Goal: Transaction & Acquisition: Purchase product/service

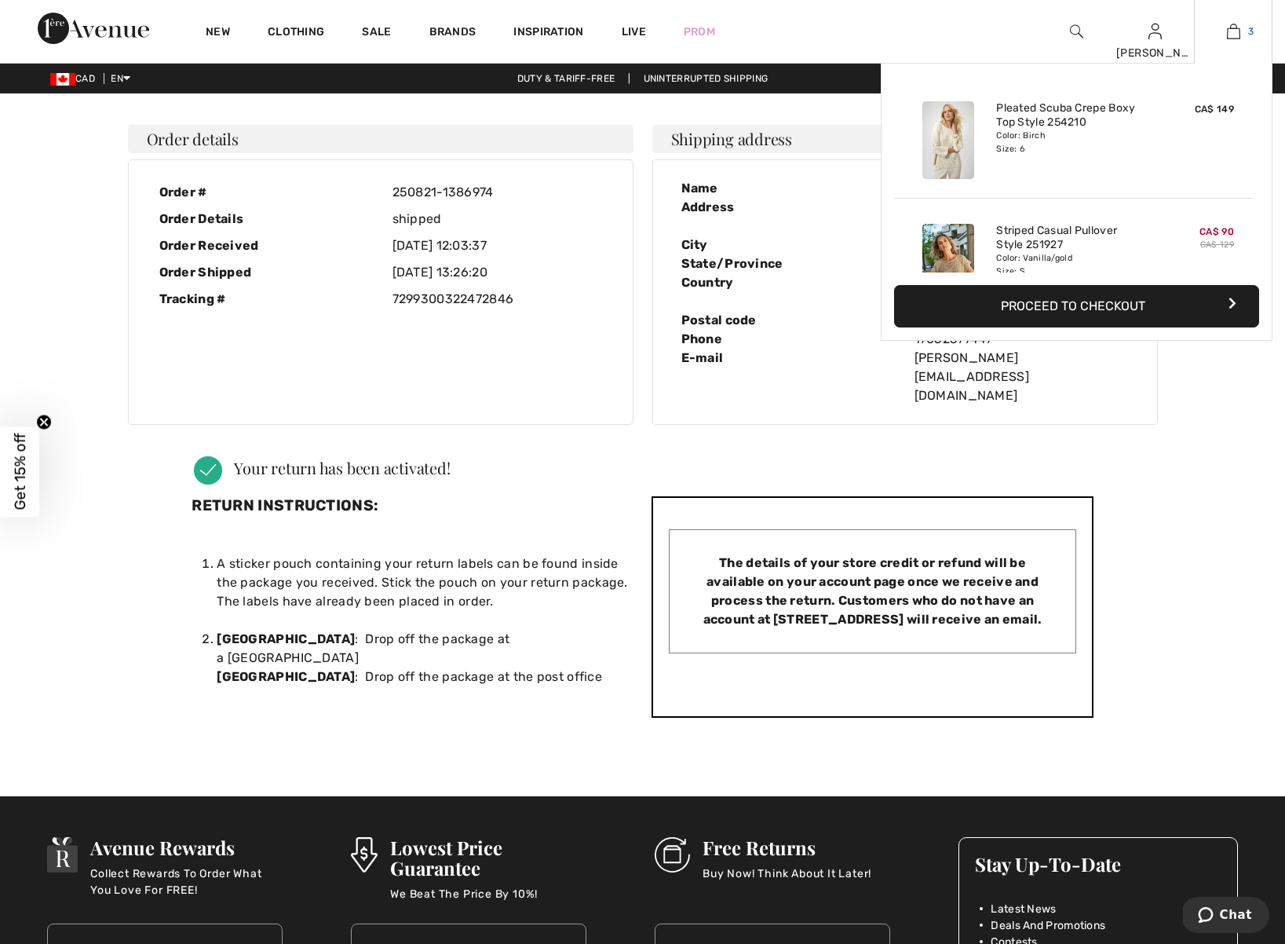
click at [1232, 31] on img at bounding box center [1233, 31] width 13 height 19
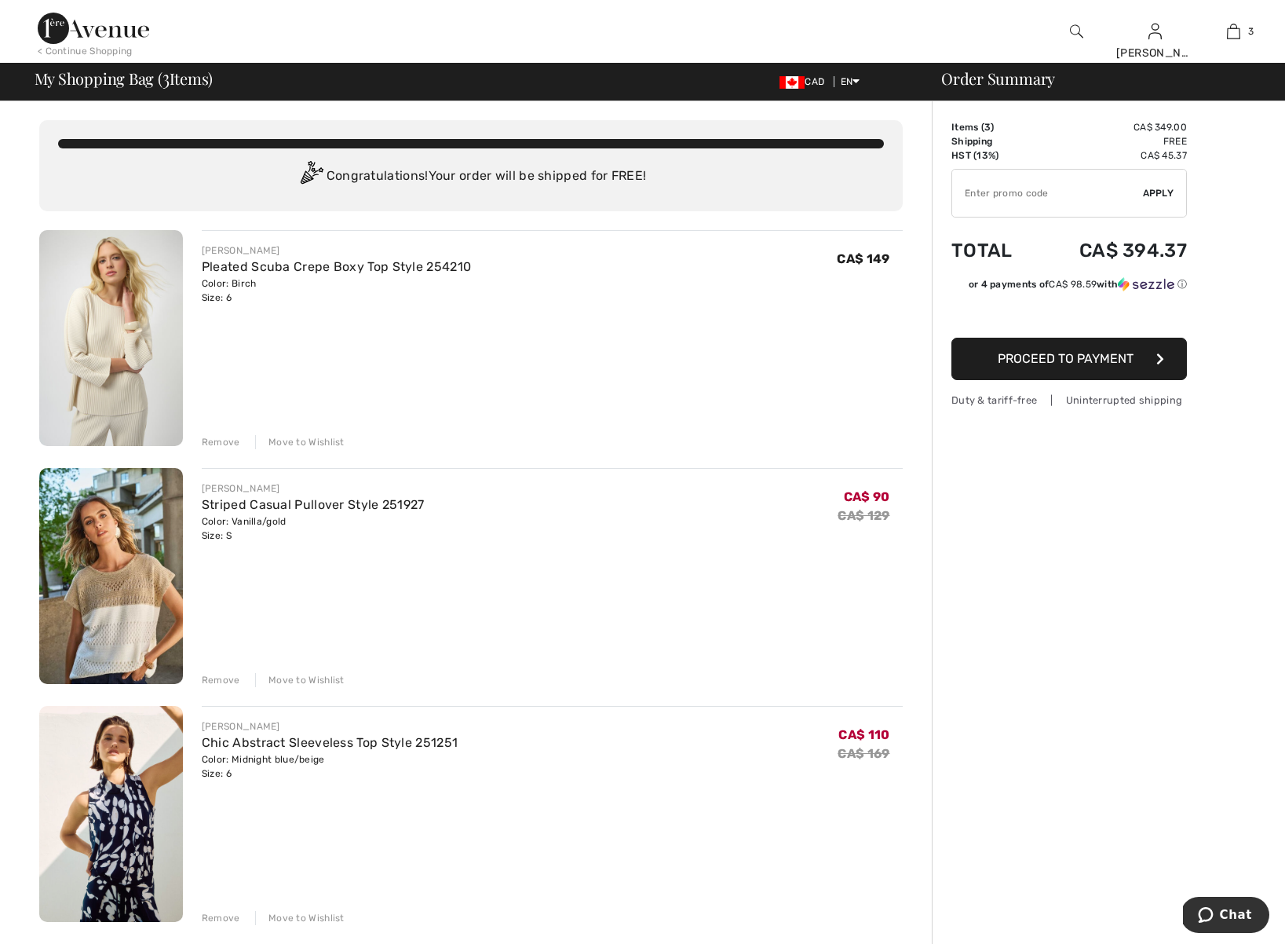
click at [218, 677] on div "Remove" at bounding box center [221, 680] width 38 height 14
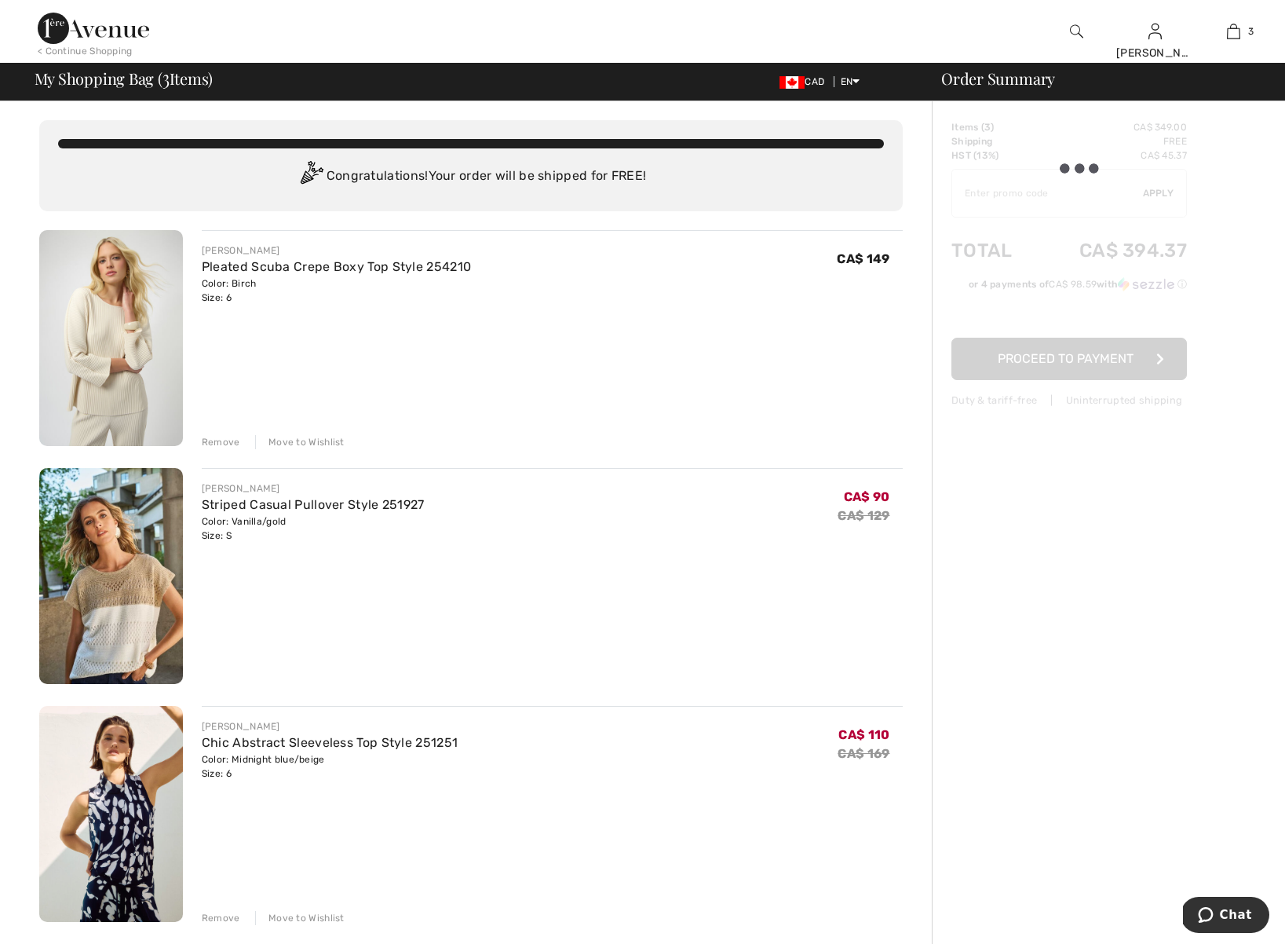
scroll to position [1, 0]
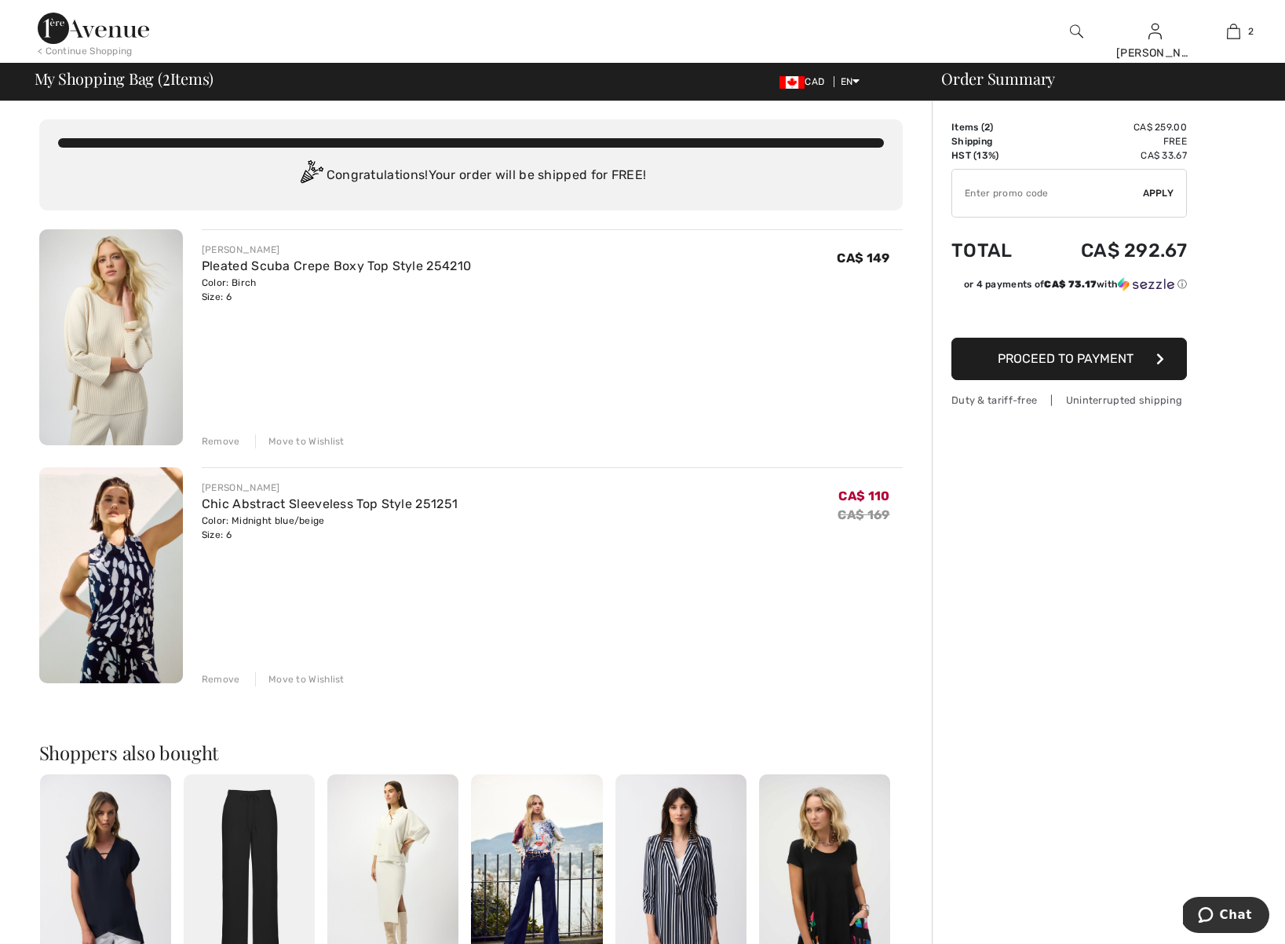
click at [214, 676] on div "Remove" at bounding box center [221, 679] width 38 height 14
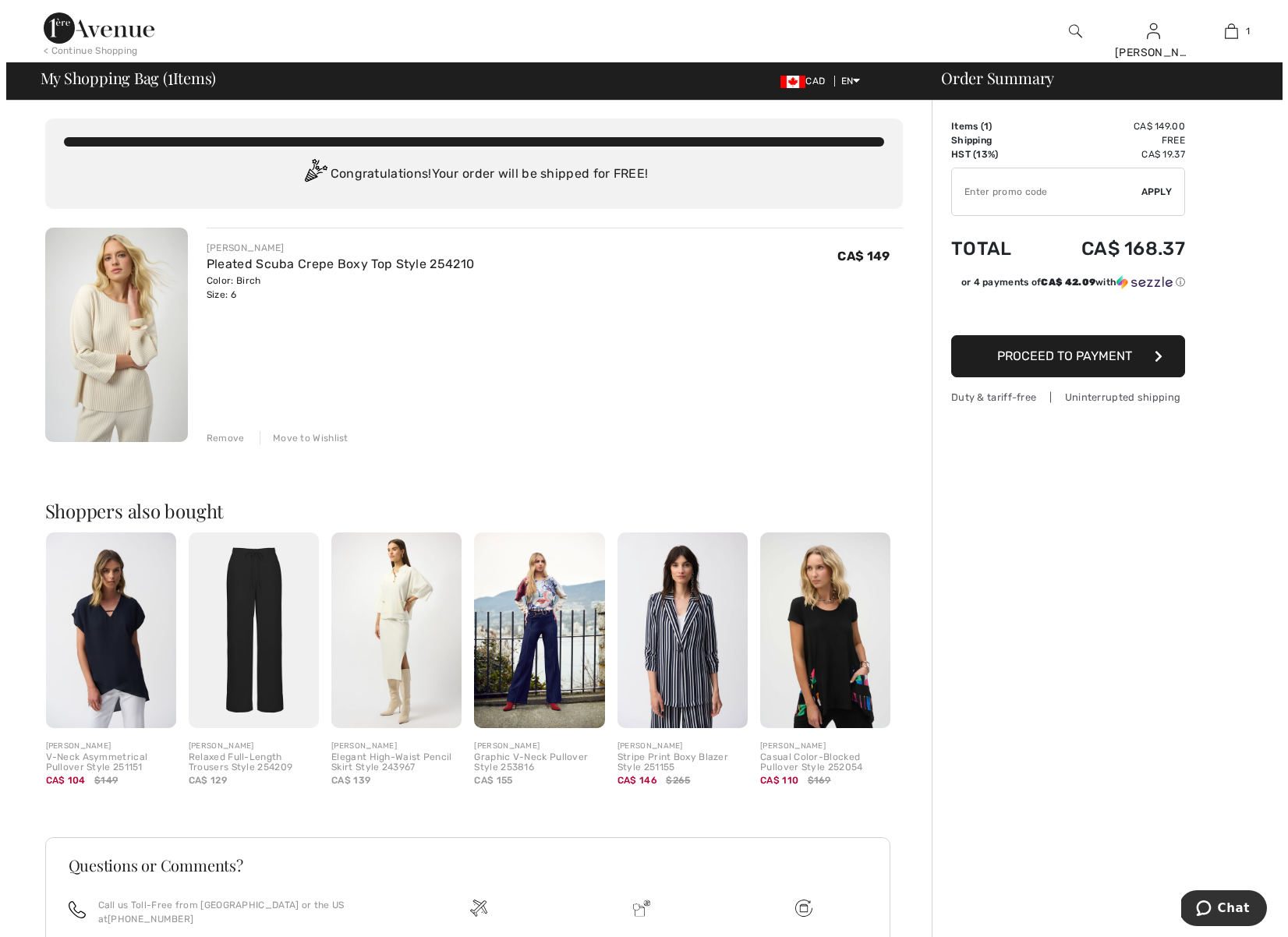
scroll to position [0, 0]
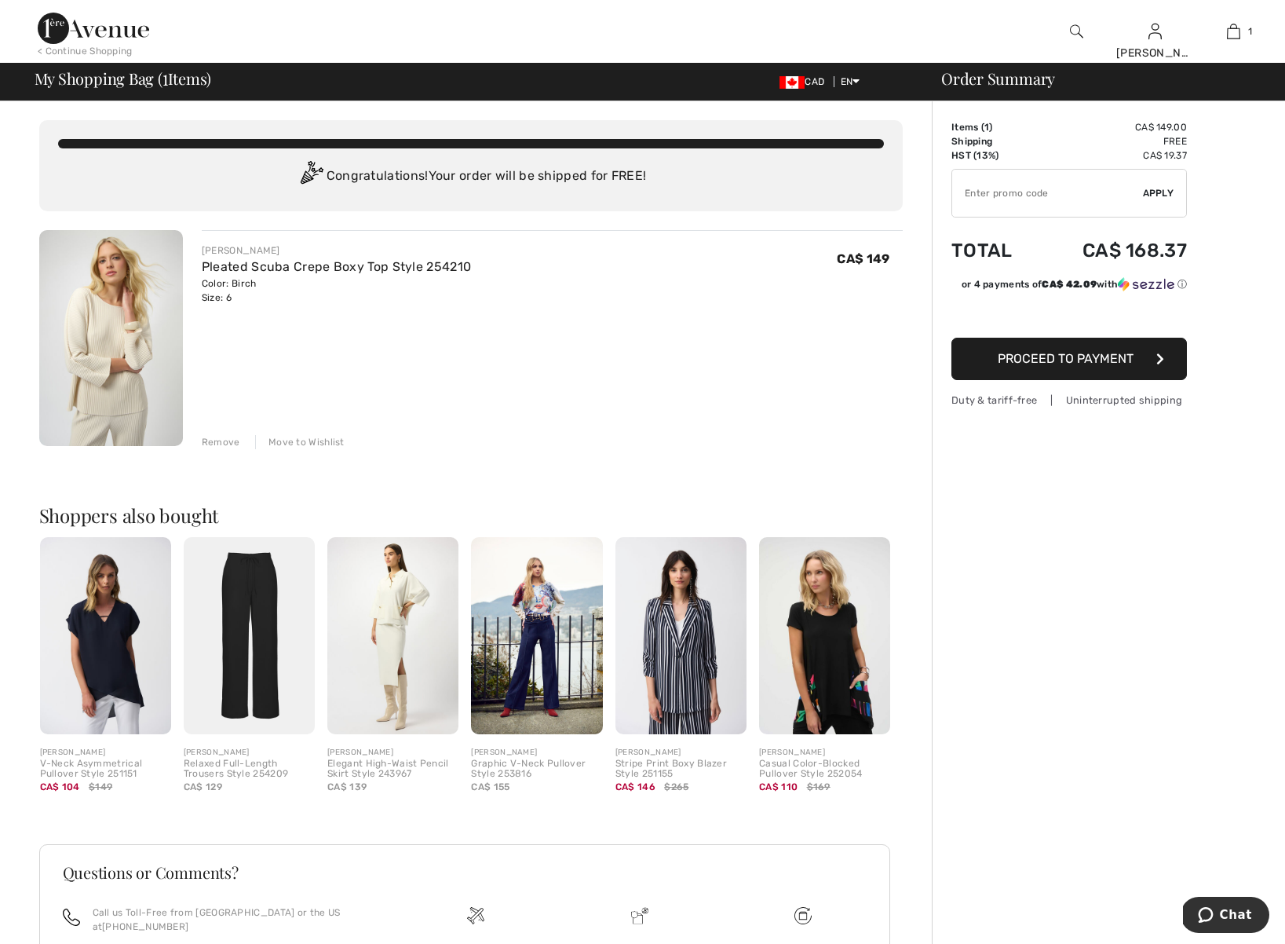
type input "NEW15"
click at [1073, 31] on img at bounding box center [1076, 31] width 13 height 19
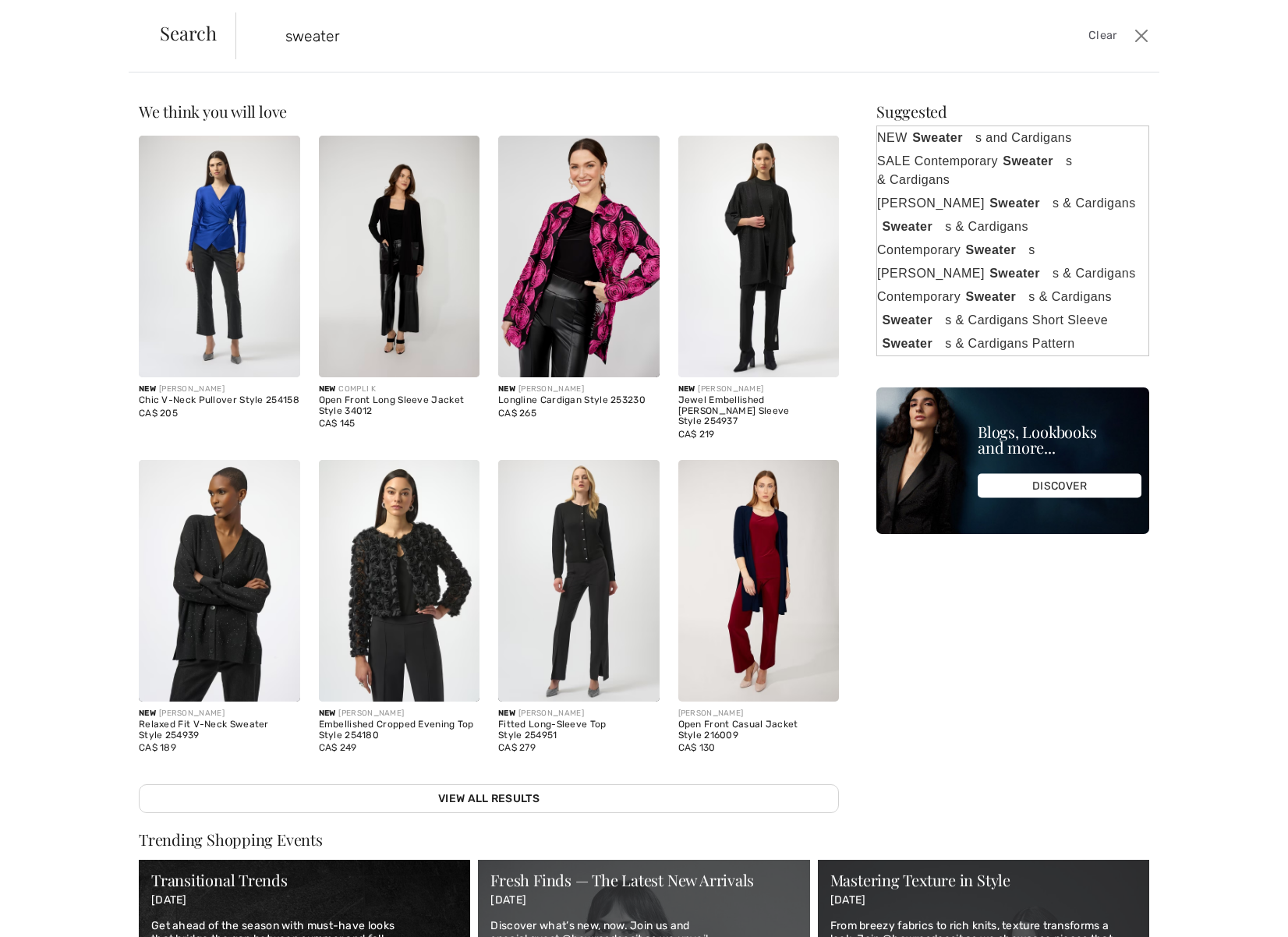
type input "sweaters"
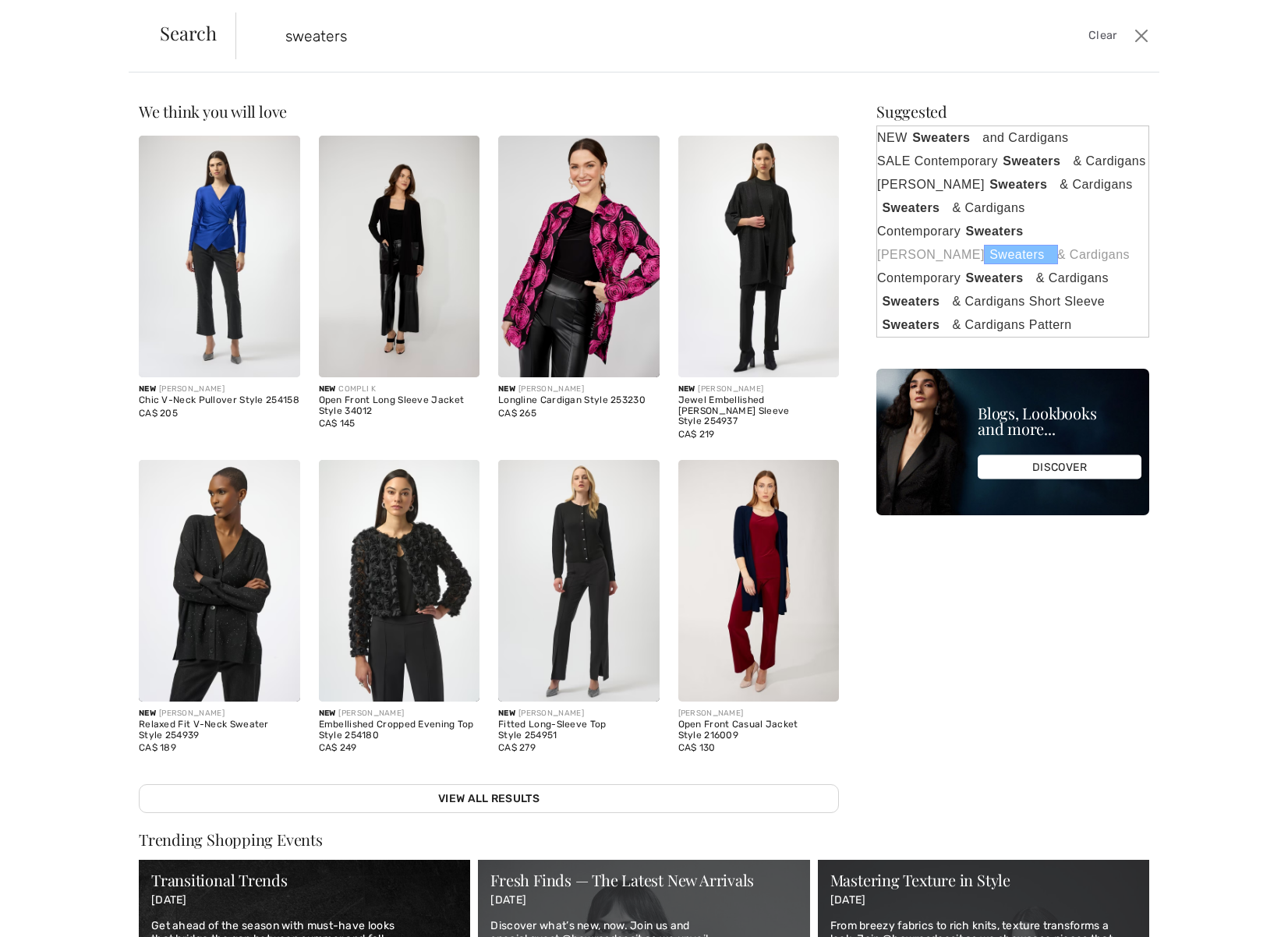
click at [915, 267] on link "Joseph Ribkoff Sweaters & Cardigans" at bounding box center [1012, 255] width 271 height 24
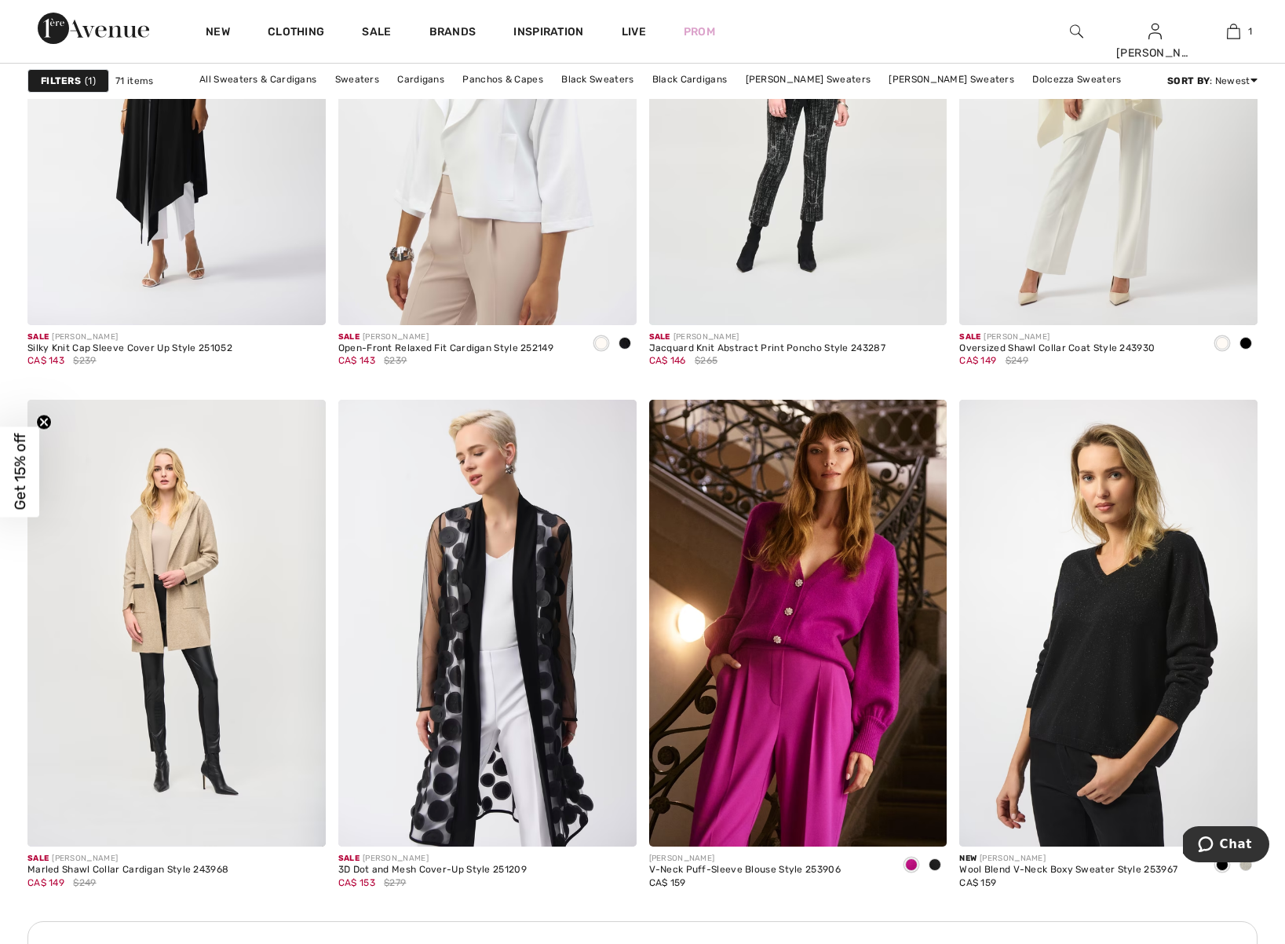
scroll to position [5608, 0]
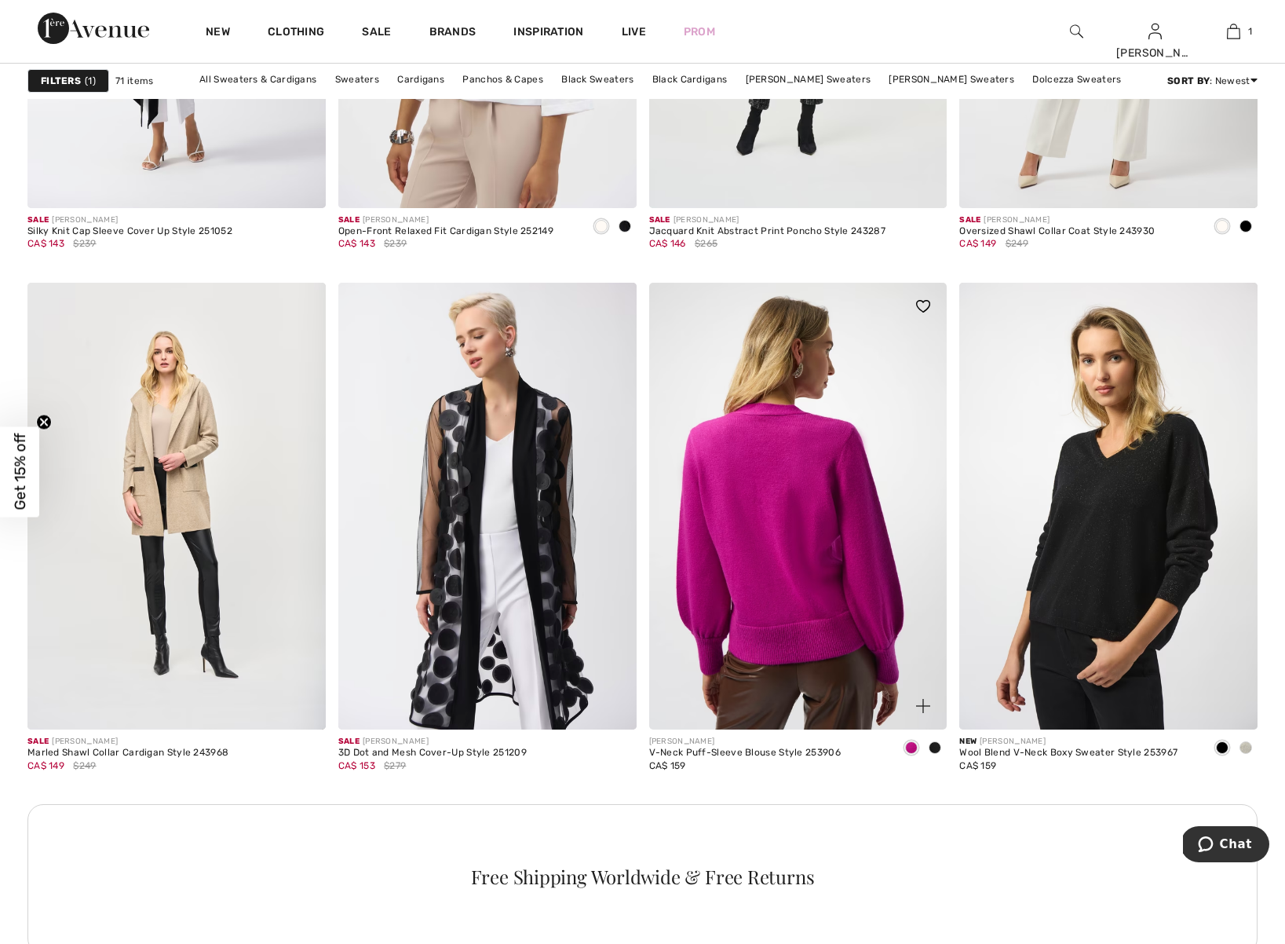
click at [865, 509] on img at bounding box center [798, 507] width 298 height 448
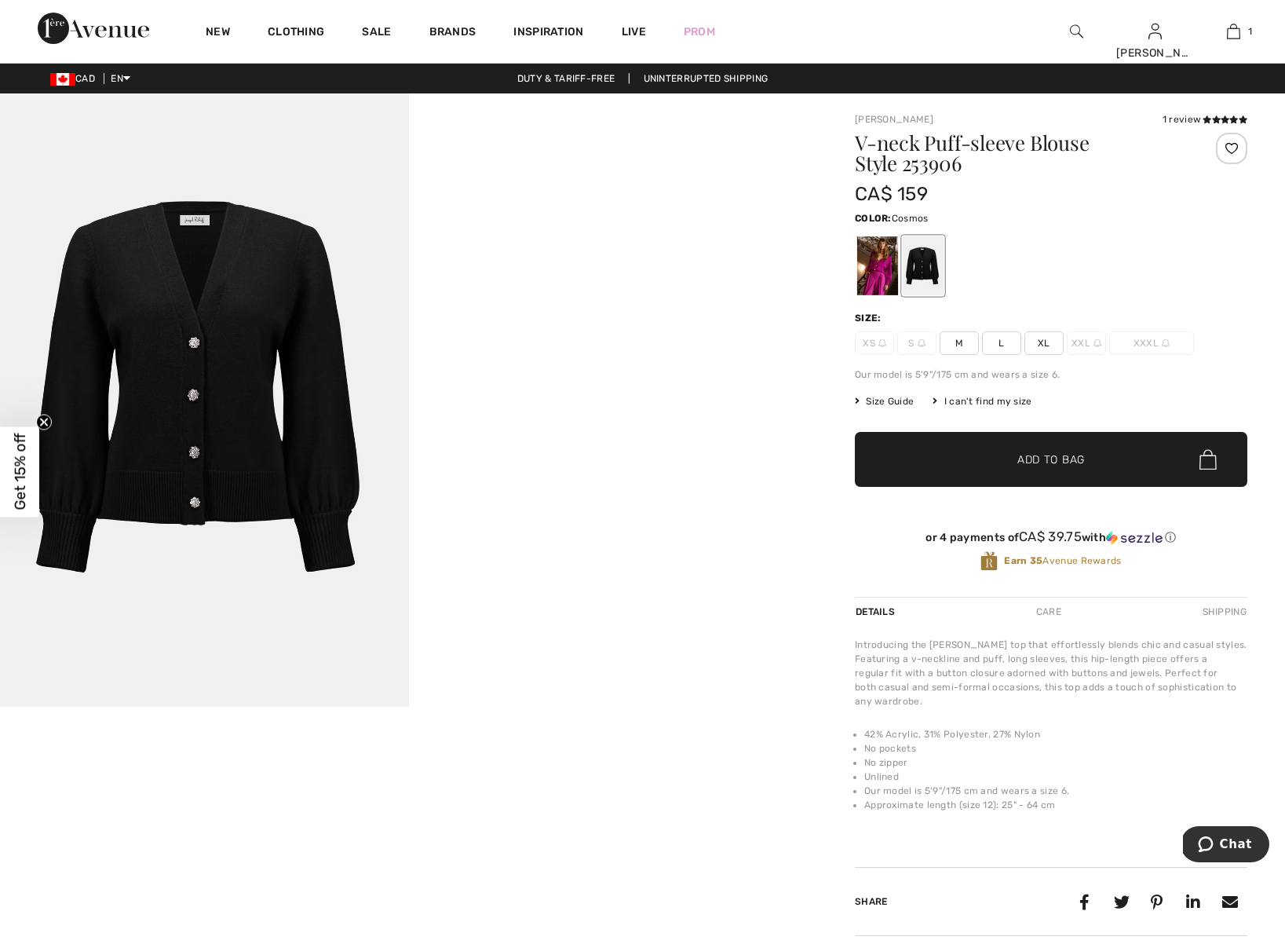
click at [861, 271] on div at bounding box center [877, 265] width 41 height 59
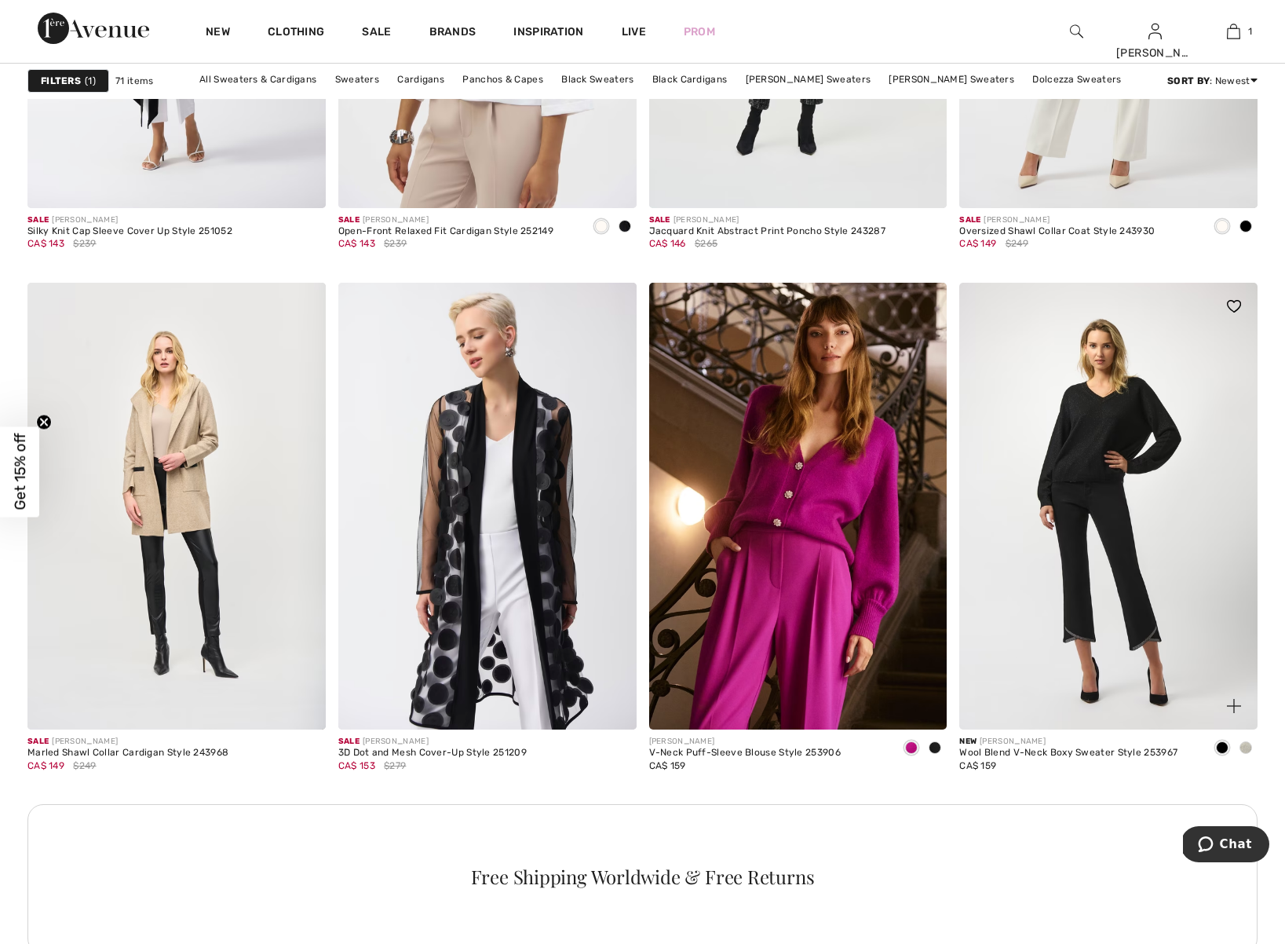
click at [1107, 476] on img at bounding box center [1108, 507] width 298 height 448
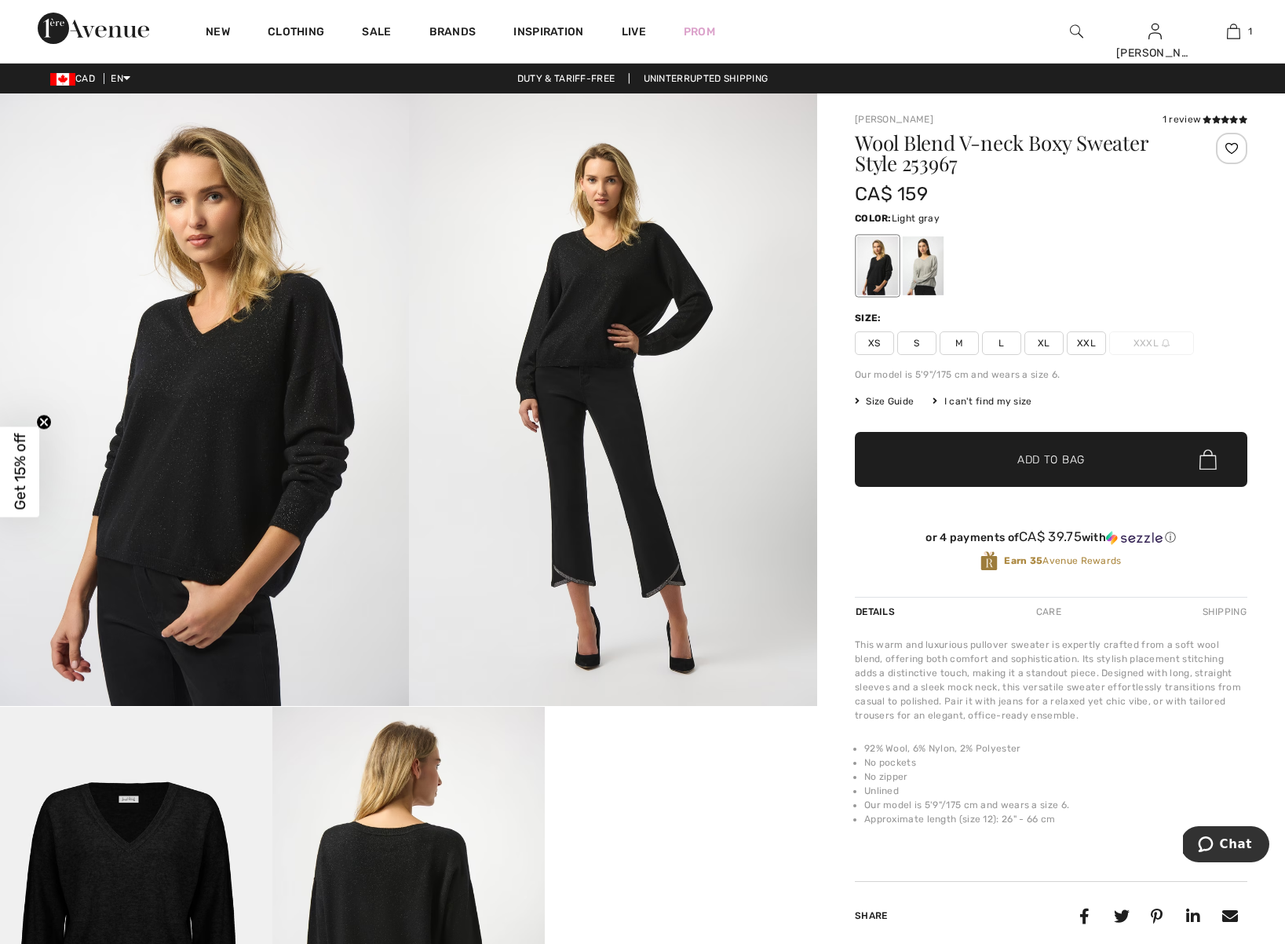
click at [919, 276] on div at bounding box center [923, 265] width 41 height 59
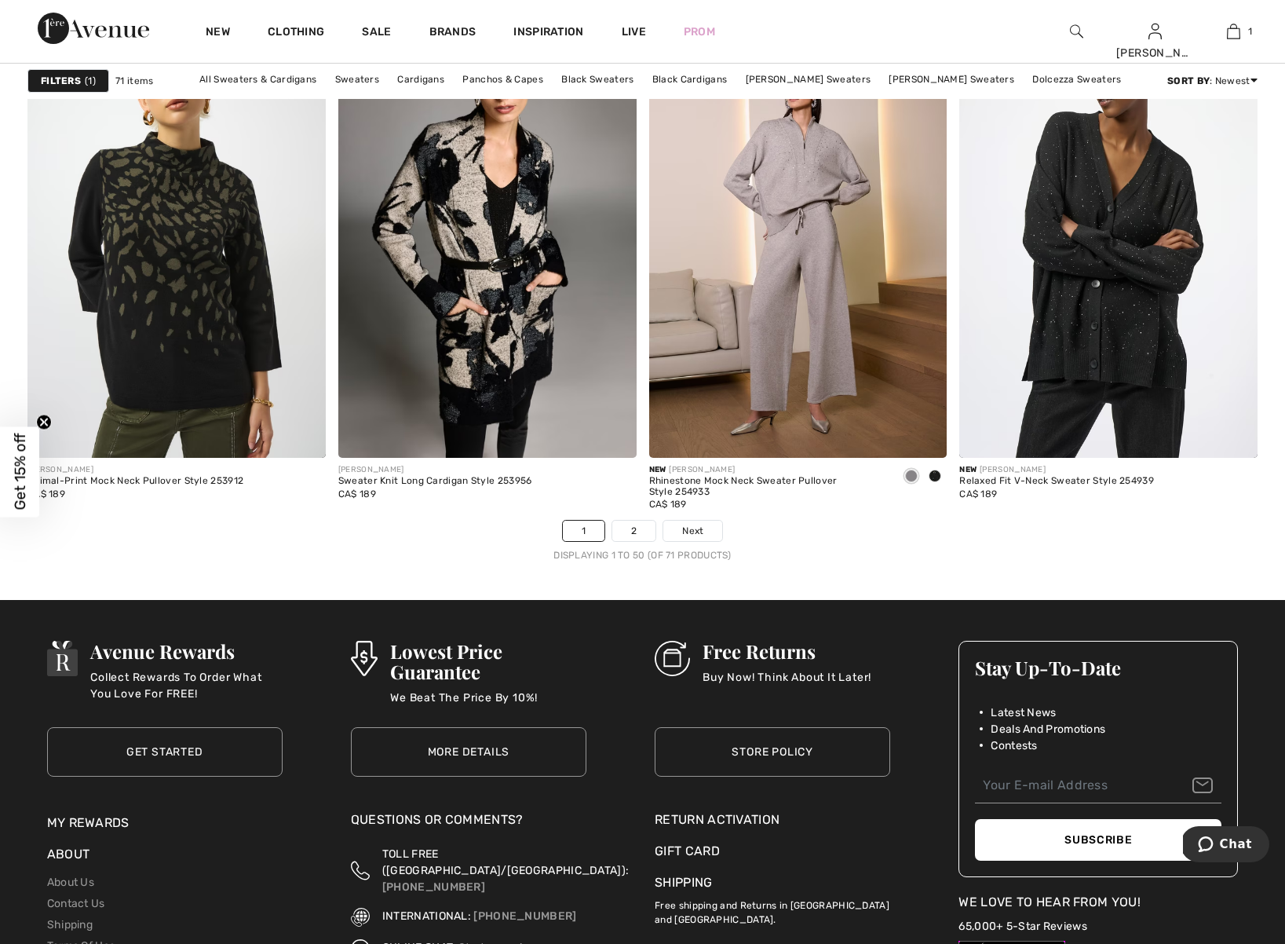
scroll to position [7856, 0]
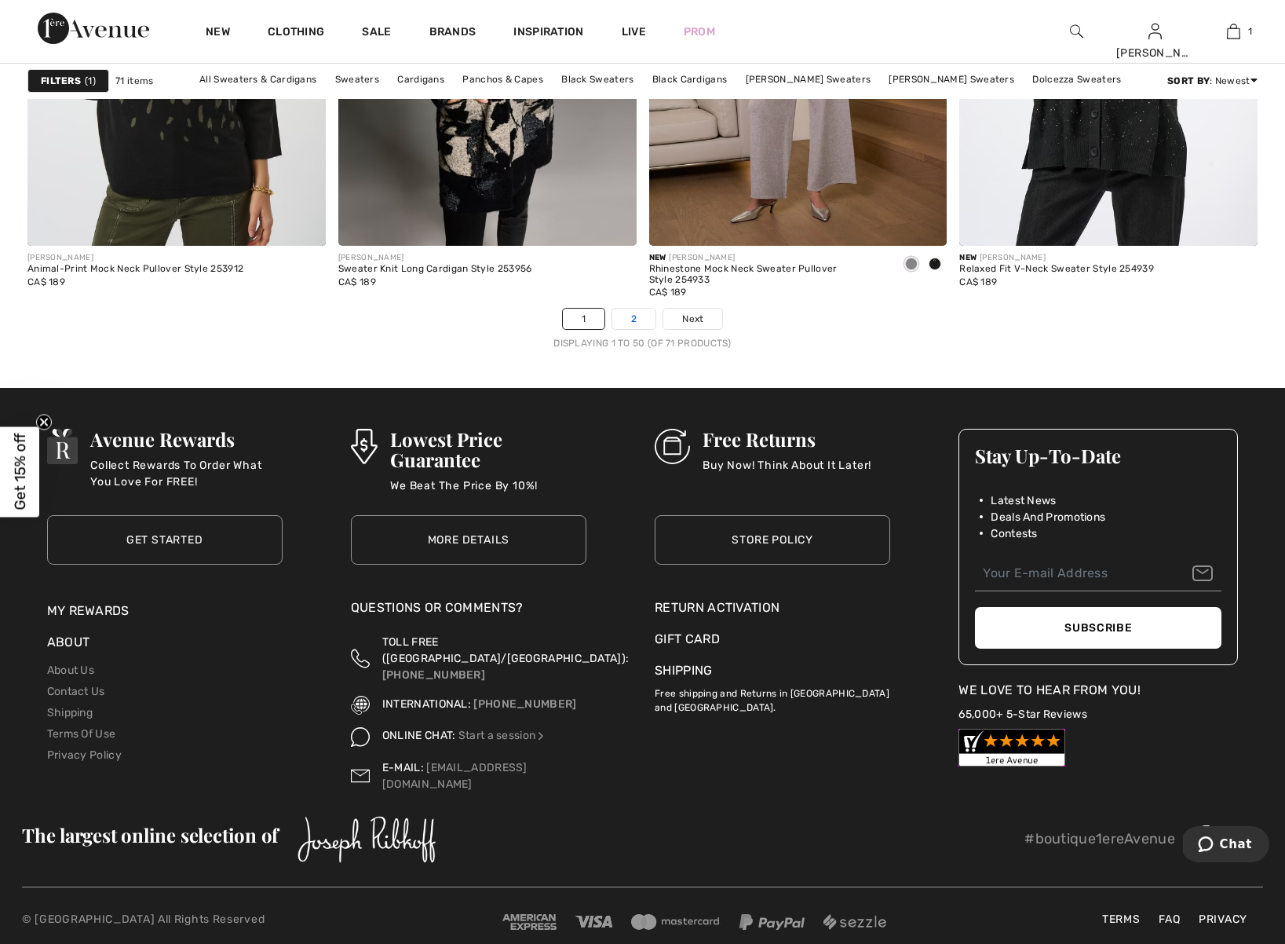
click at [637, 321] on link "2" at bounding box center [633, 319] width 43 height 20
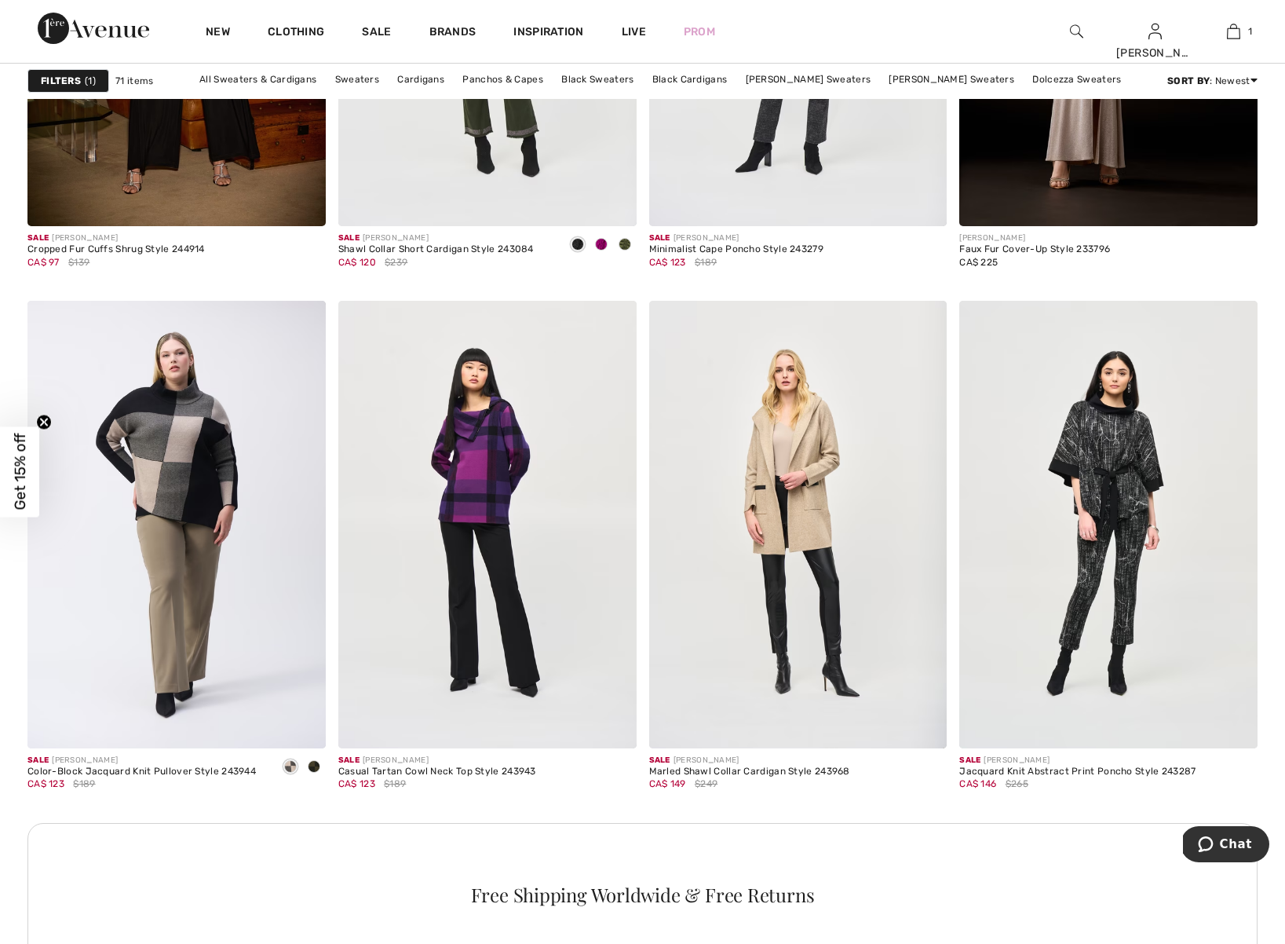
scroll to position [1428, 0]
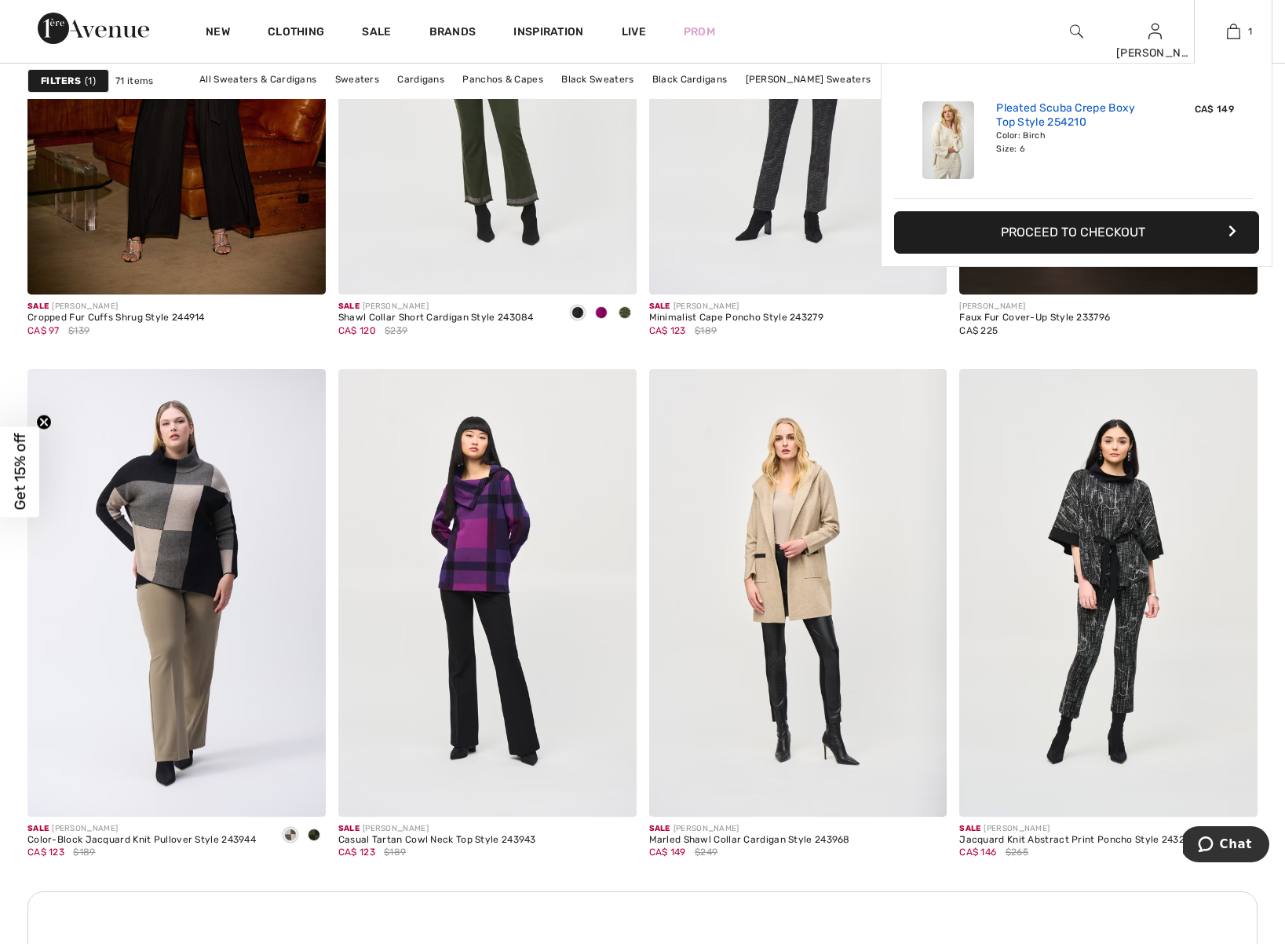
click at [1022, 115] on link "Pleated Scuba Crepe Boxy Top Style 254210" at bounding box center [1073, 115] width 155 height 28
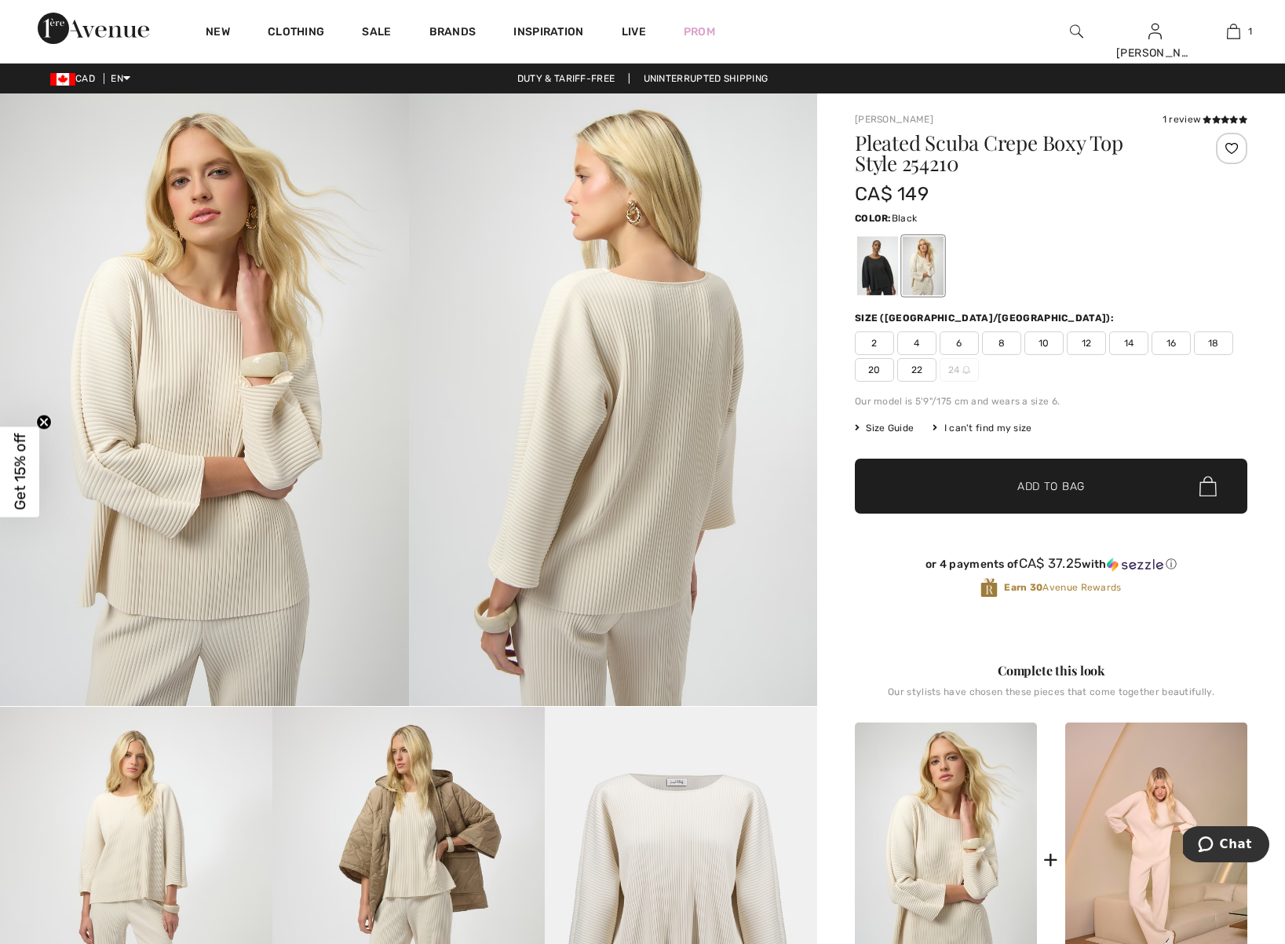
click at [880, 262] on div at bounding box center [877, 265] width 41 height 59
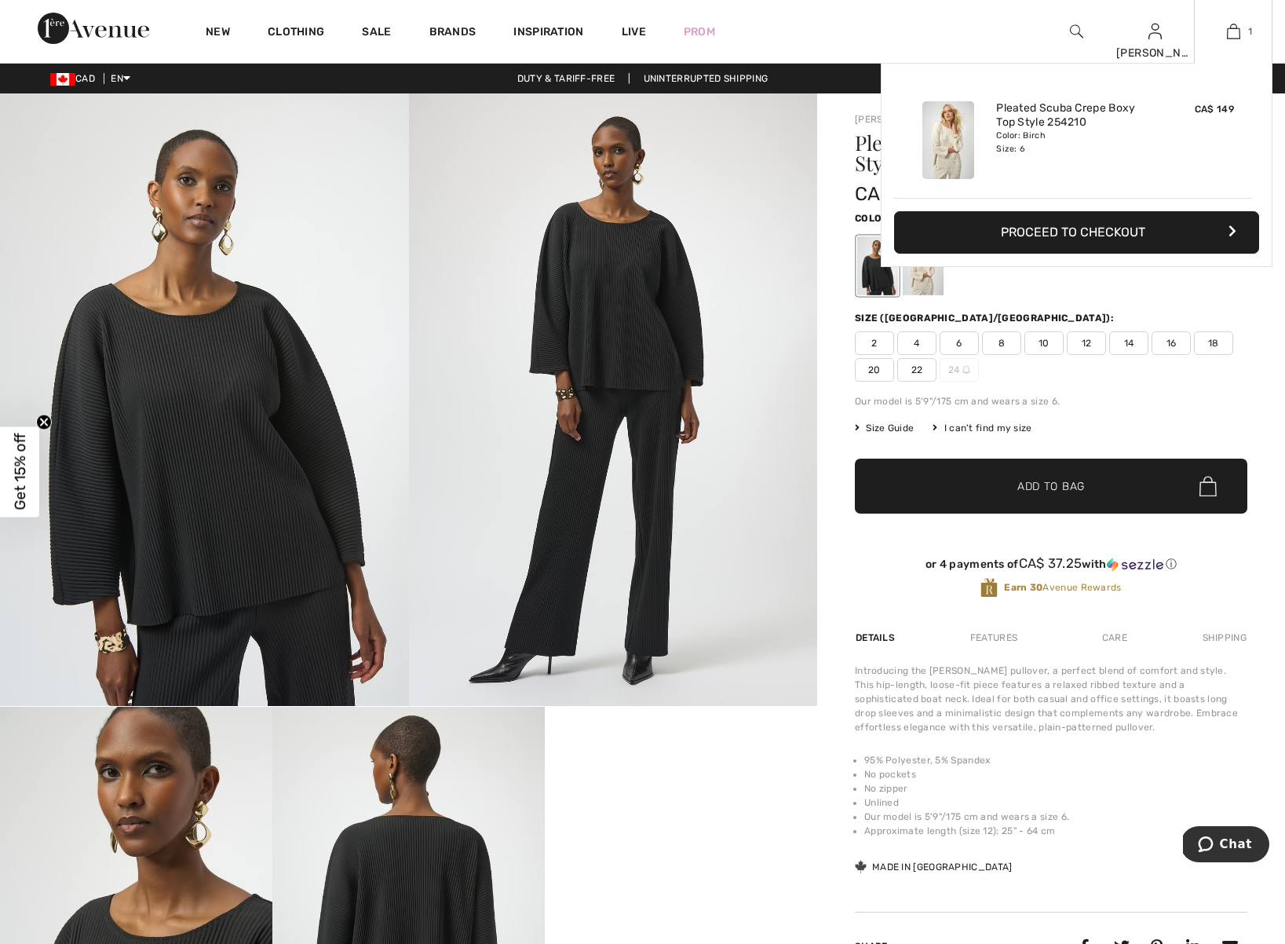
click at [1234, 33] on img at bounding box center [1233, 31] width 13 height 19
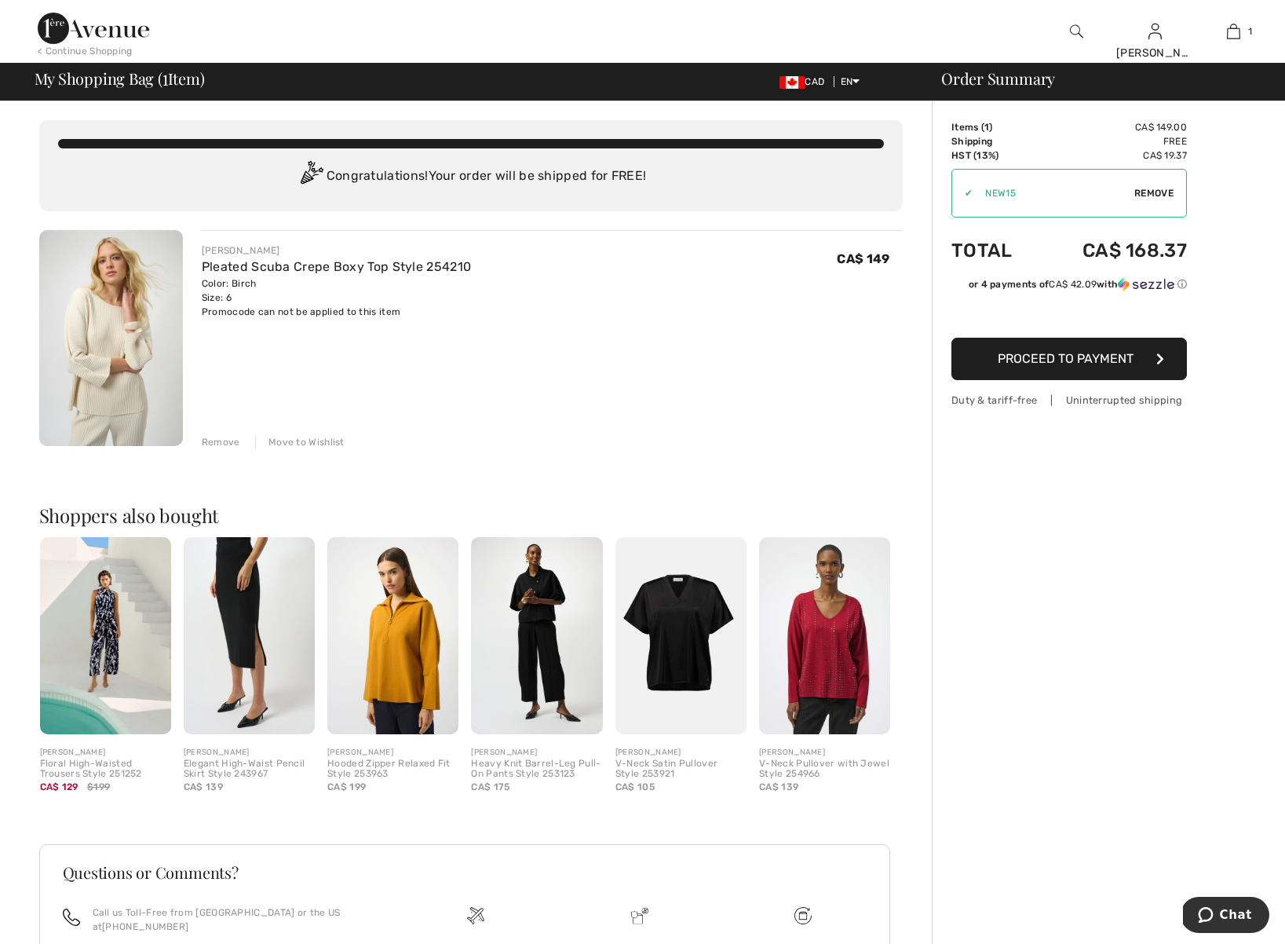
click at [413, 667] on img at bounding box center [392, 635] width 131 height 197
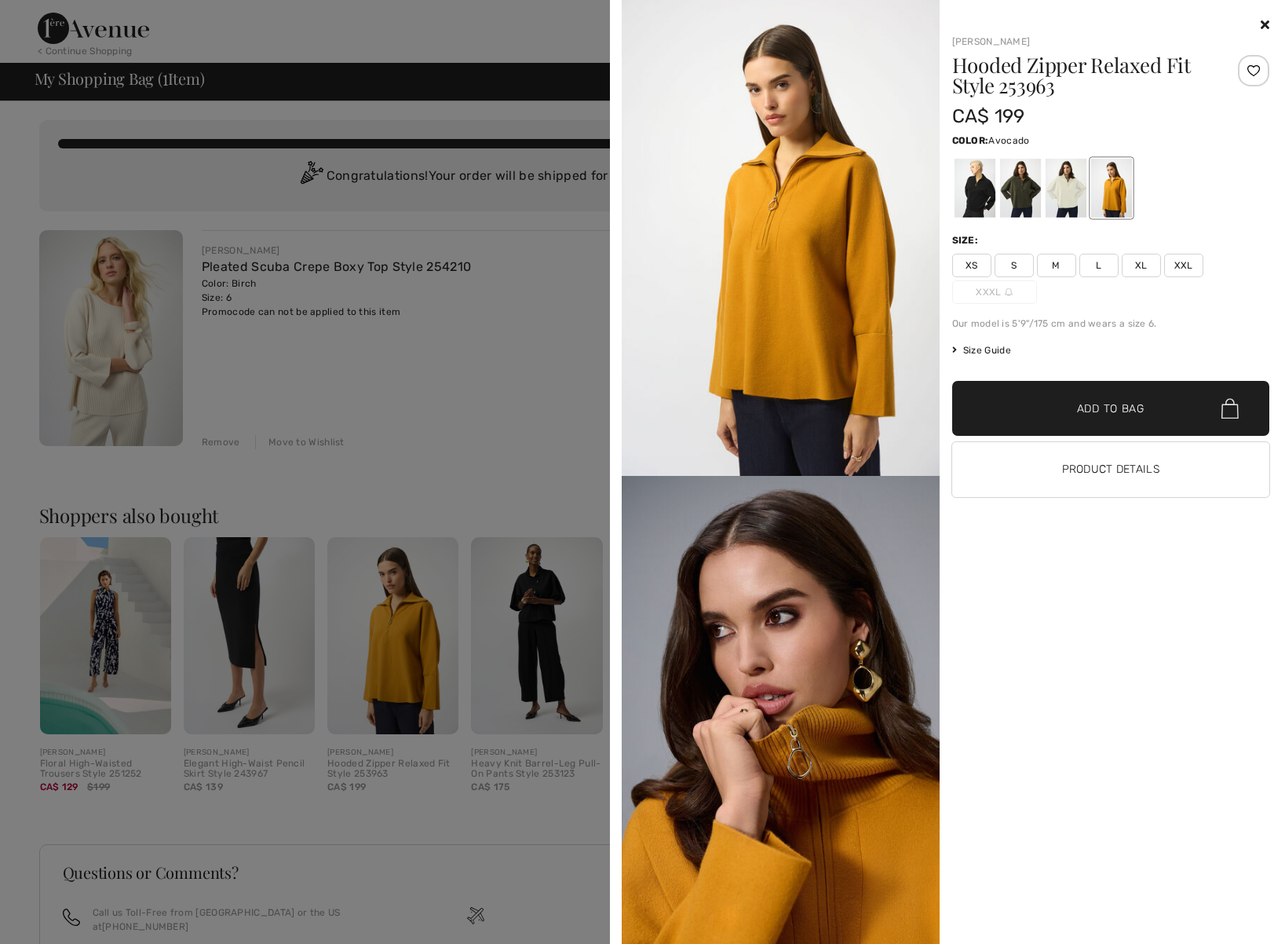
click at [1019, 190] on div at bounding box center [1020, 188] width 41 height 59
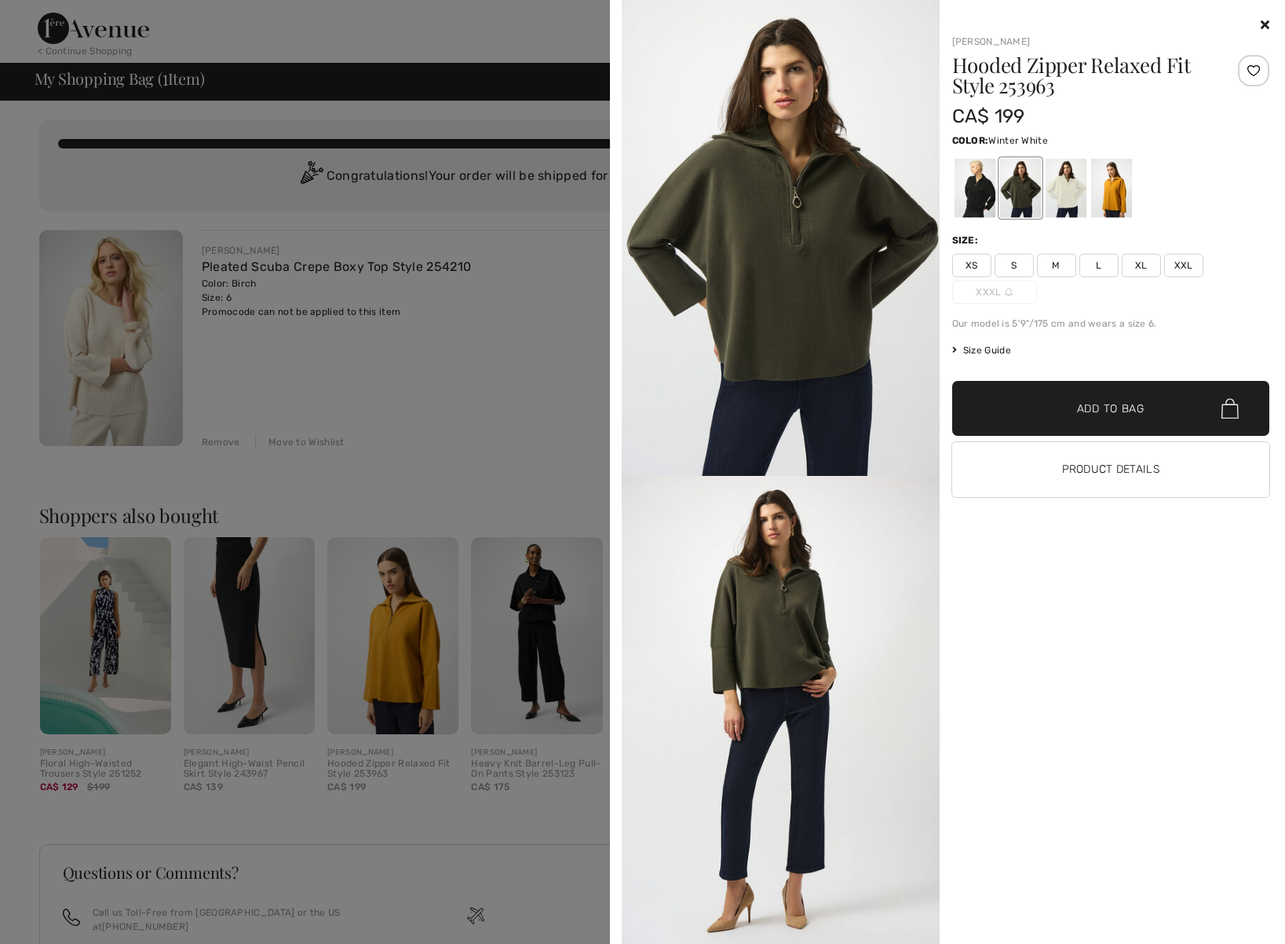
click at [1061, 190] on div at bounding box center [1065, 188] width 41 height 59
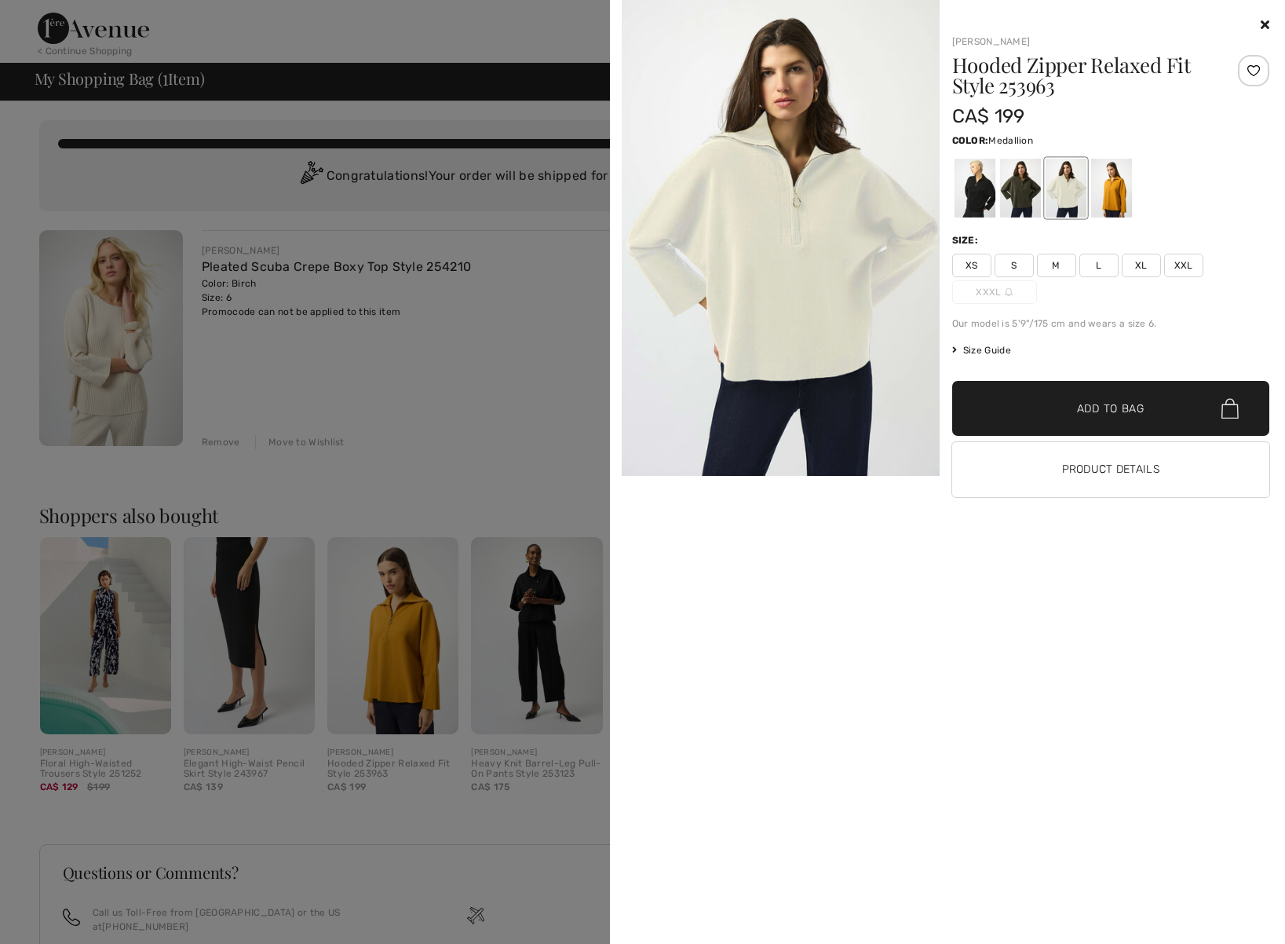
click at [1113, 193] on div at bounding box center [1111, 188] width 41 height 59
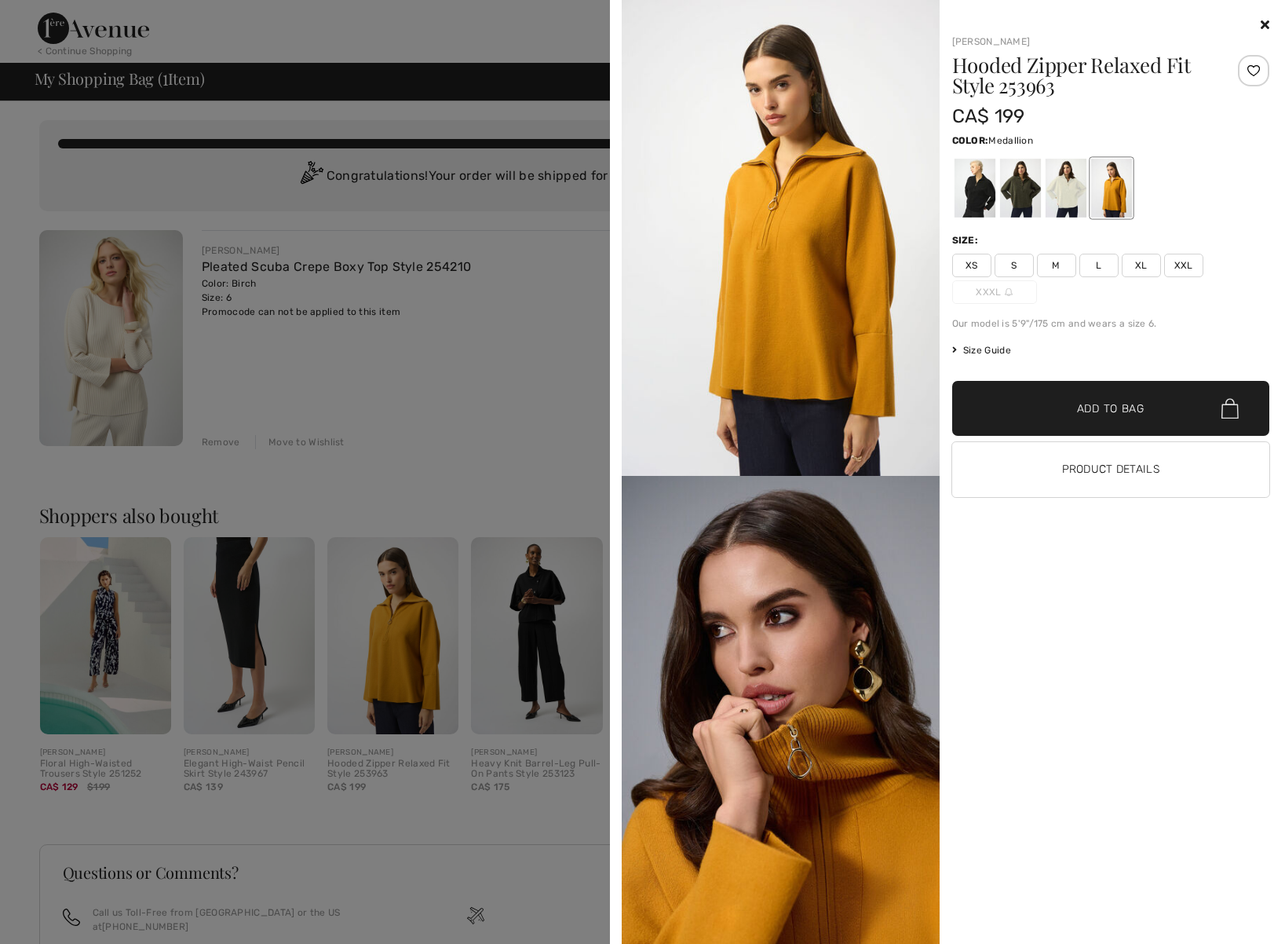
click at [538, 342] on div at bounding box center [642, 472] width 1285 height 944
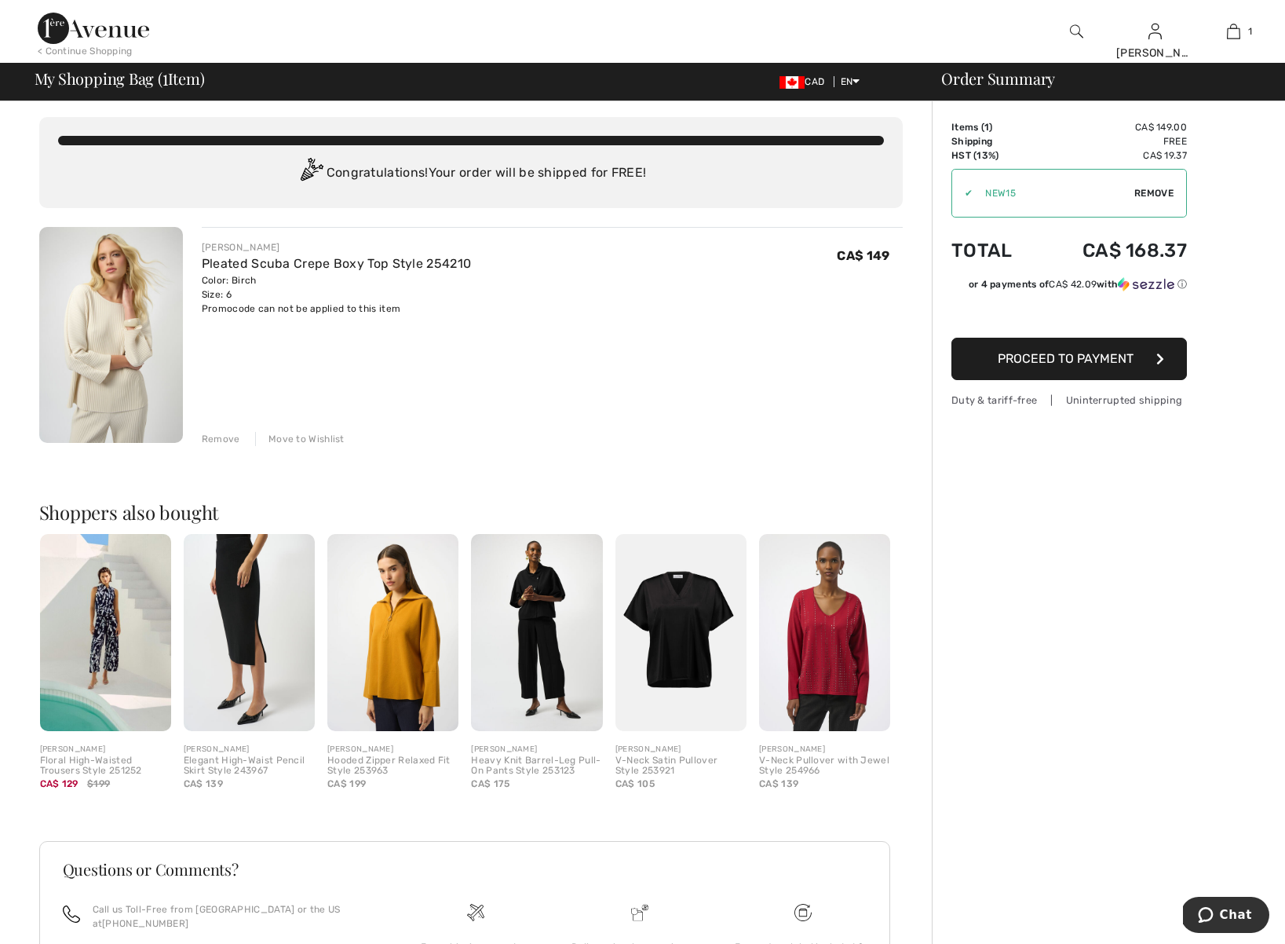
click at [1117, 360] on span "Proceed to Payment" at bounding box center [1066, 358] width 136 height 15
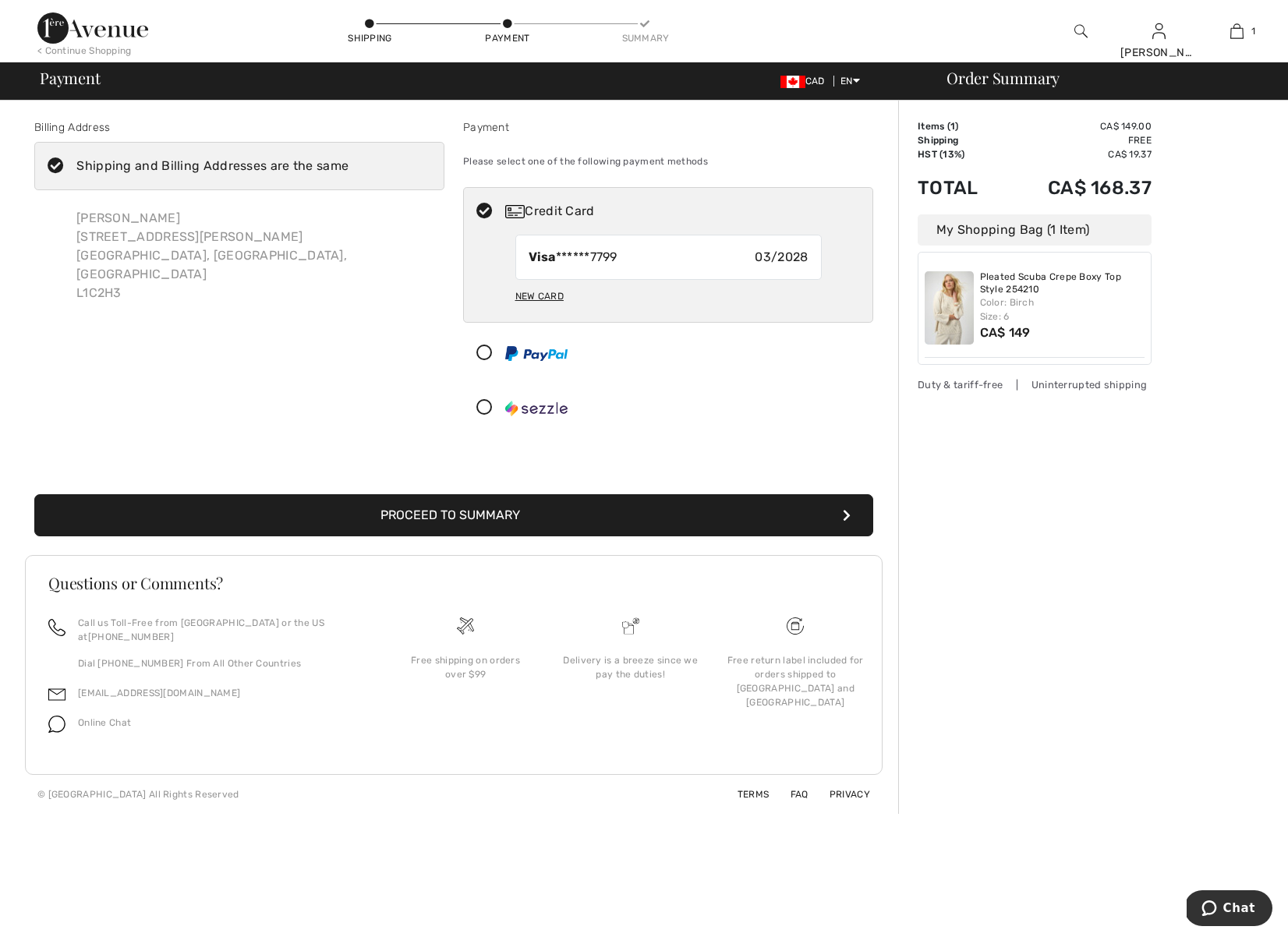
click at [663, 523] on button "Proceed to Summary" at bounding box center [454, 515] width 839 height 42
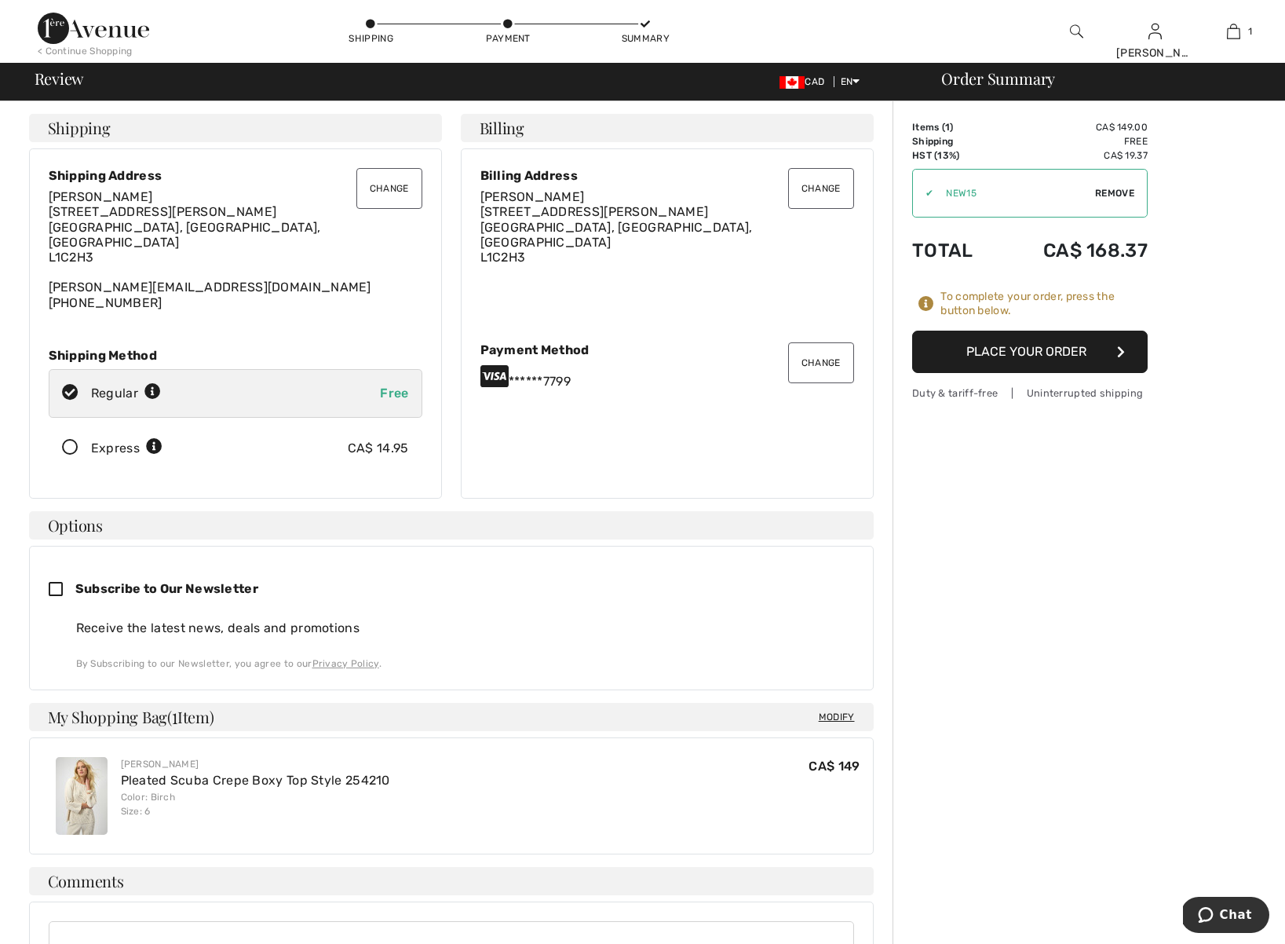
click at [1048, 351] on button "Place Your Order" at bounding box center [1030, 352] width 236 height 42
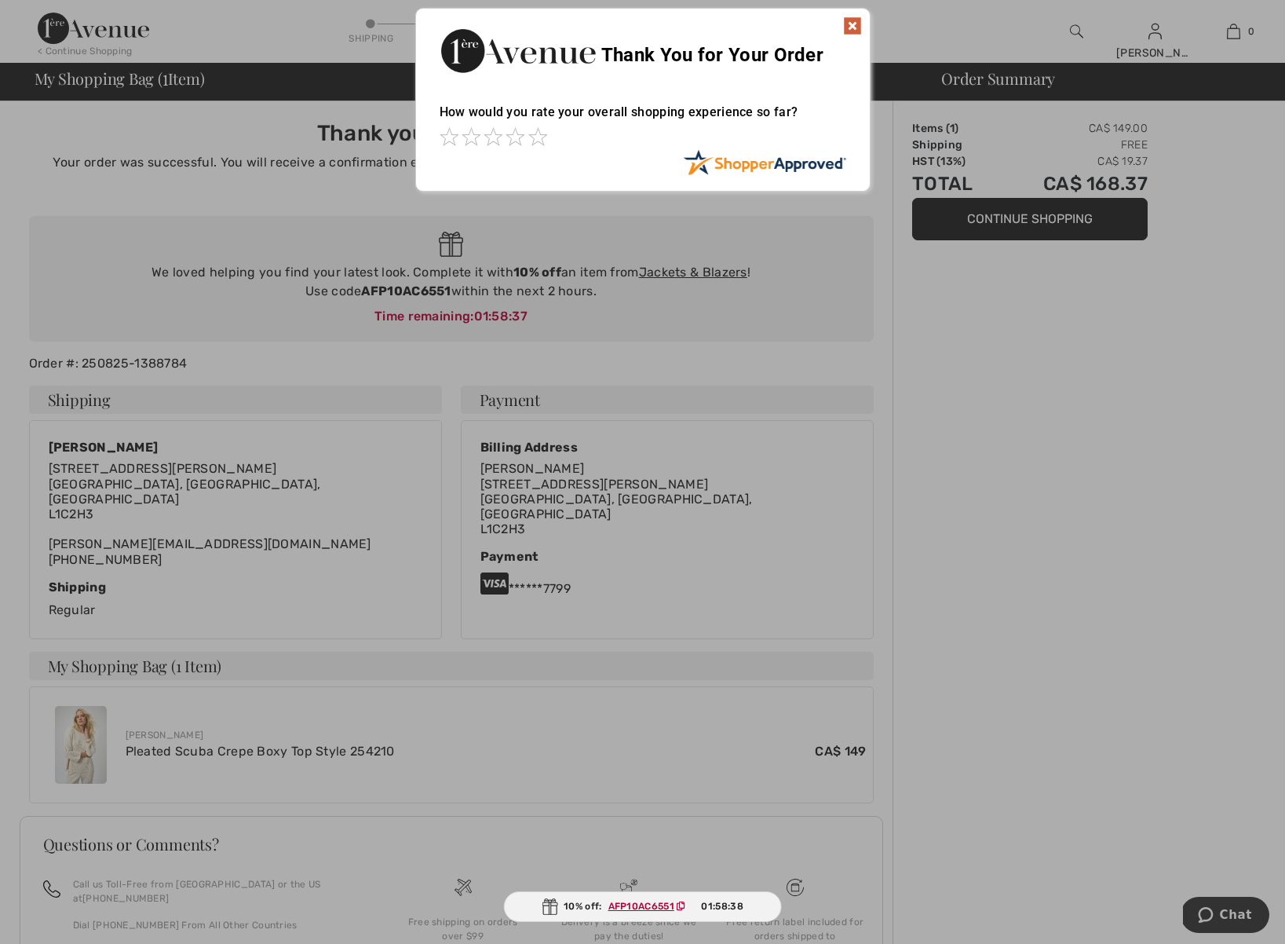
click at [851, 25] on img at bounding box center [852, 25] width 19 height 19
